Goal: Information Seeking & Learning: Find specific page/section

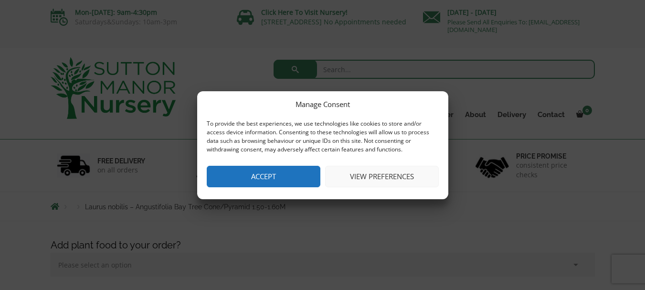
click at [257, 181] on button "Accept" at bounding box center [264, 176] width 114 height 21
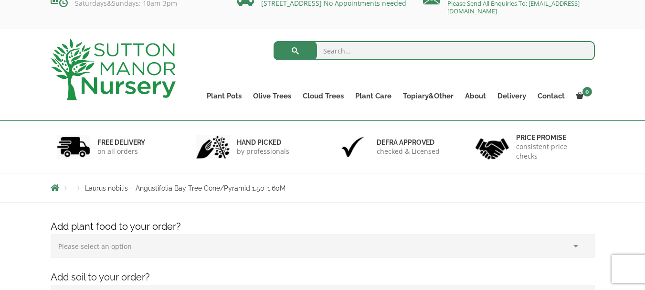
scroll to position [18, 0]
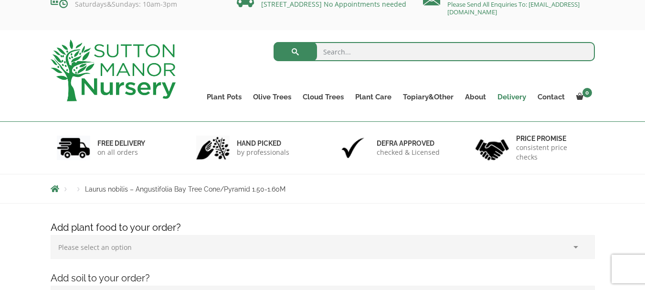
click at [509, 98] on link "Delivery" at bounding box center [512, 96] width 40 height 13
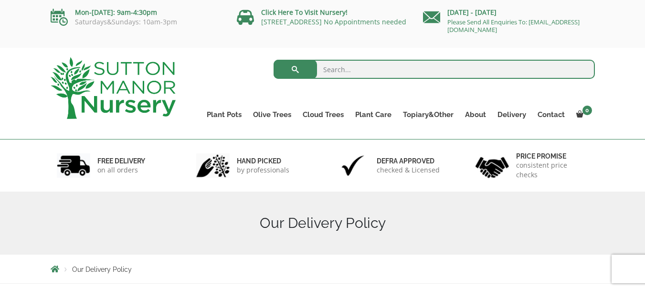
click at [351, 72] on input "search" at bounding box center [434, 69] width 321 height 19
paste input "Tuscan Style Leylandii"
type input "Tuscan Style Leylandii"
click at [274, 60] on button "submit" at bounding box center [295, 69] width 43 height 19
